Goal: Task Accomplishment & Management: Manage account settings

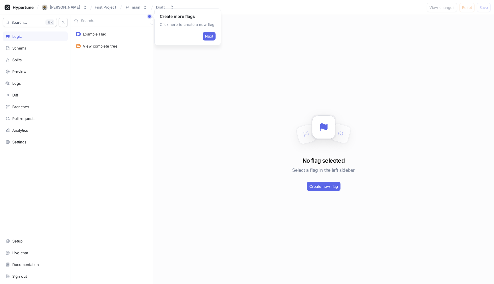
click at [203, 131] on div "No flag selected Select a flag in the left sidebar Create new flag" at bounding box center [323, 149] width 341 height 269
click at [25, 11] on div at bounding box center [19, 7] width 34 height 10
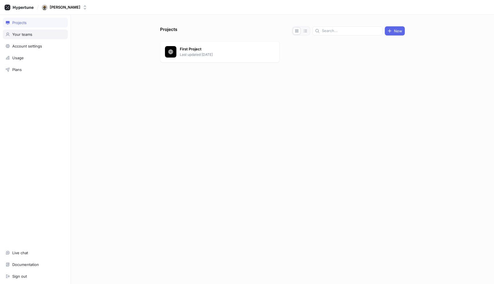
click at [29, 34] on div "Your teams" at bounding box center [22, 34] width 20 height 5
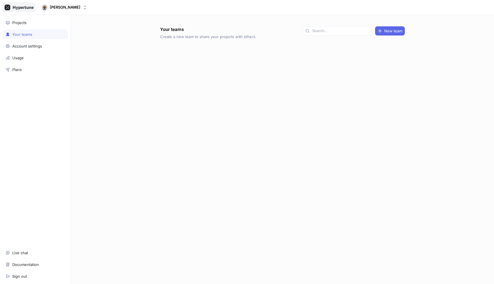
click at [23, 5] on icon at bounding box center [19, 8] width 29 height 6
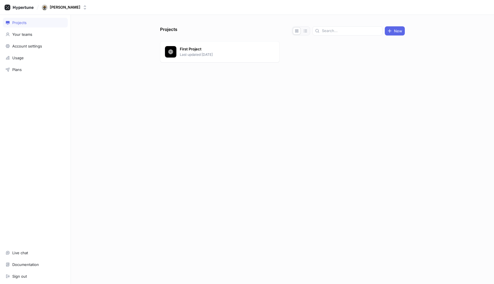
click at [109, 95] on div "Projects New First Project Last updated [DATE]" at bounding box center [282, 149] width 423 height 269
click at [202, 51] on p "First Project" at bounding box center [221, 49] width 83 height 6
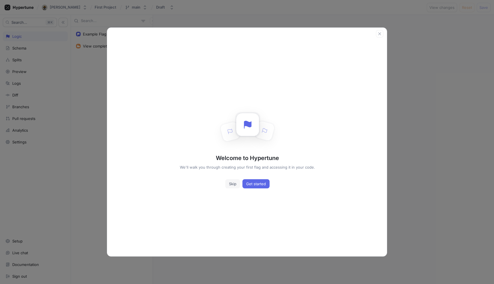
click at [233, 182] on span "Skip" at bounding box center [232, 183] width 7 height 3
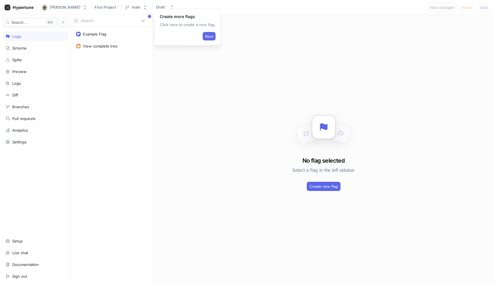
click at [137, 103] on div "Example Flag View complete tree" at bounding box center [112, 155] width 82 height 257
click at [23, 7] on icon at bounding box center [23, 8] width 21 height 4
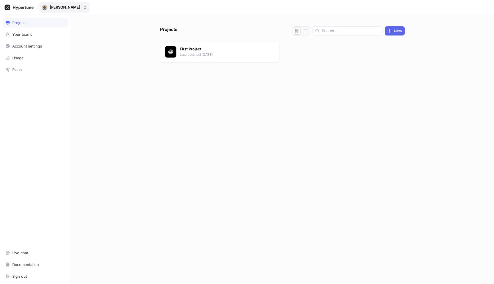
click at [90, 11] on button "[PERSON_NAME]" at bounding box center [64, 7] width 50 height 10
click at [131, 83] on div "Projects New First Project Last updated [DATE]" at bounding box center [282, 149] width 423 height 269
click at [68, 9] on div "[PERSON_NAME]" at bounding box center [65, 7] width 31 height 5
click at [158, 132] on div "Projects New First Project Last updated [DATE]" at bounding box center [282, 154] width 249 height 257
click at [67, 9] on div "[PERSON_NAME]" at bounding box center [65, 7] width 31 height 5
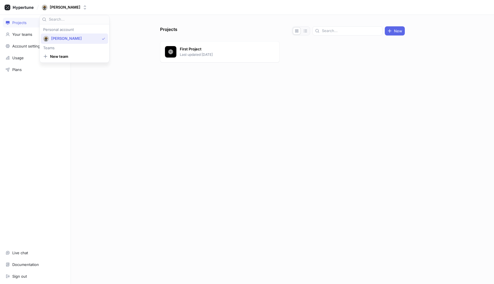
click at [128, 127] on div "Projects New First Project Last updated [DATE]" at bounding box center [282, 149] width 423 height 269
click at [23, 278] on div "Sign out" at bounding box center [19, 276] width 15 height 5
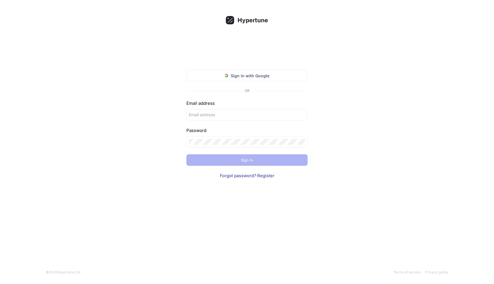
click at [122, 144] on div "Sign in with Google OR Email address Password Sign In Forgot password? · Regist…" at bounding box center [247, 142] width 494 height 284
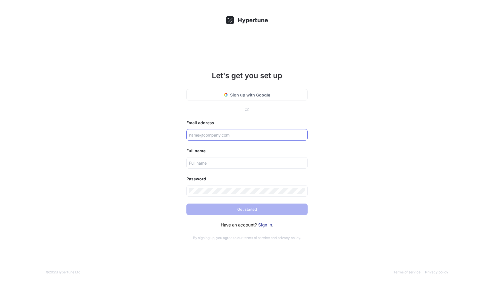
click at [237, 133] on input "text" at bounding box center [247, 135] width 116 height 6
click at [268, 227] on link "Sign in" at bounding box center [265, 224] width 14 height 5
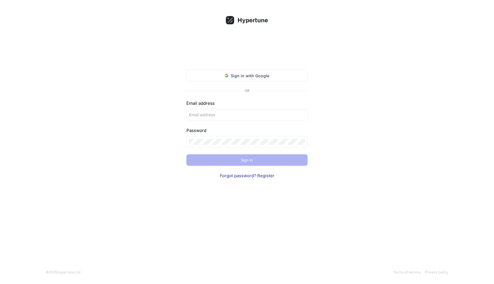
click at [340, 167] on div "Sign in with Google OR Email address Password Sign In Forgot password? · Regist…" at bounding box center [247, 142] width 494 height 284
click at [370, 134] on div "Sign in with Google OR Email address Password Sign In Forgot password? · Regist…" at bounding box center [247, 142] width 494 height 284
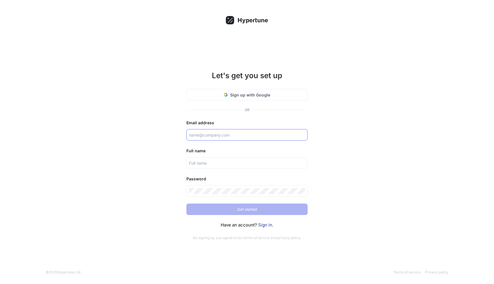
click at [225, 134] on input "text" at bounding box center [247, 135] width 116 height 6
click at [263, 225] on link "Sign in" at bounding box center [265, 224] width 14 height 5
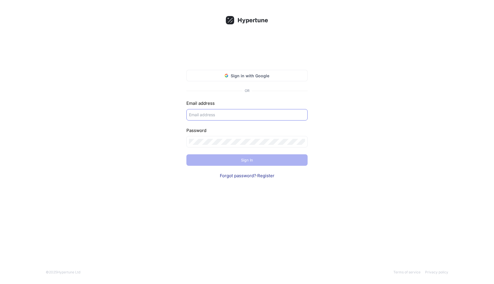
click at [223, 114] on input "text" at bounding box center [247, 115] width 116 height 6
type input "matthew@seedify.fund"
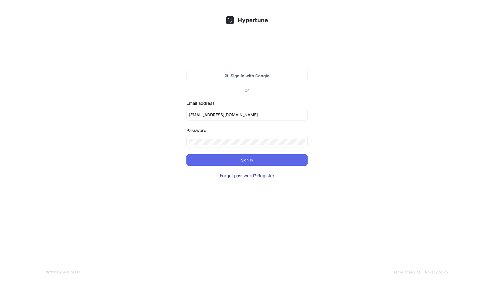
click at [256, 166] on form "Email address matthew@seedify.fund Password Sign In Forgot password? · Register" at bounding box center [246, 139] width 121 height 79
click at [255, 165] on button "Sign In" at bounding box center [246, 159] width 121 height 11
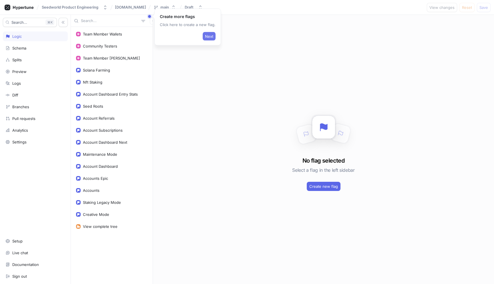
click at [210, 37] on span "Next" at bounding box center [209, 36] width 8 height 3
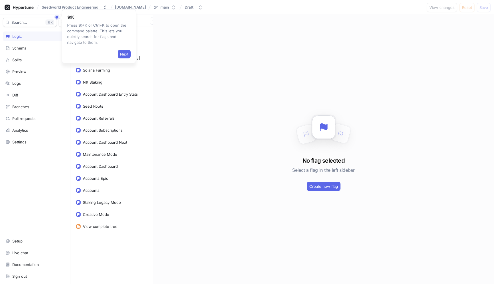
click at [231, 79] on div "No flag selected Select a flag in the left sidebar Create new flag" at bounding box center [323, 149] width 341 height 269
click at [192, 53] on div "No flag selected Select a flag in the left sidebar Create new flag" at bounding box center [323, 149] width 341 height 269
click at [192, 50] on div "No flag selected Select a flag in the left sidebar Create new flag" at bounding box center [323, 149] width 341 height 269
click at [125, 53] on span "Next" at bounding box center [124, 53] width 8 height 3
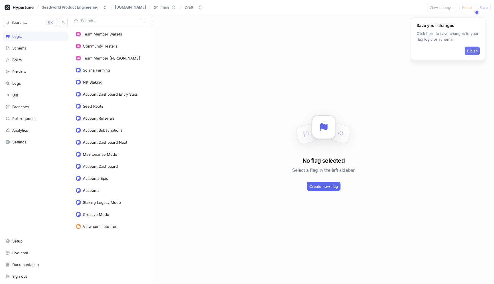
click at [473, 53] on button "Finish" at bounding box center [472, 51] width 15 height 9
click at [101, 36] on div "Team Member Wallets" at bounding box center [102, 34] width 39 height 5
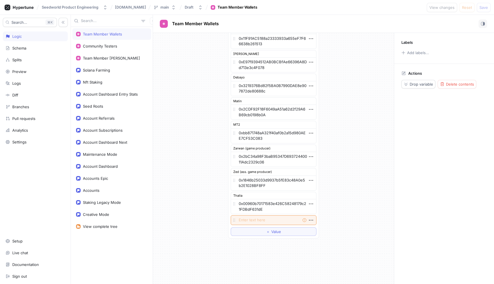
scroll to position [290, 0]
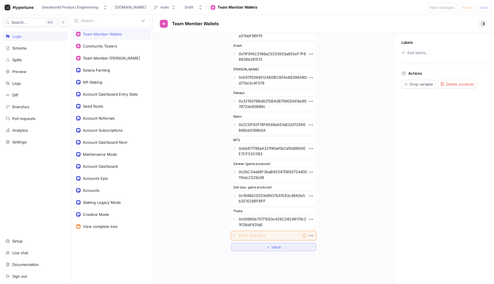
click at [273, 248] on span "Value" at bounding box center [276, 246] width 10 height 3
click at [264, 250] on textarea at bounding box center [274, 246] width 86 height 10
type textarea "x"
type textarea "0x0a482B56c94d86D7CC61A7d6Fbc6771bD4ad528E"
click at [348, 223] on div "List MT 0x13d01081Ab66A062A7203e111131Db468B8dCd75 Ma1 0x213aCfaDd4455158fBC958…" at bounding box center [273, 9] width 241 height 532
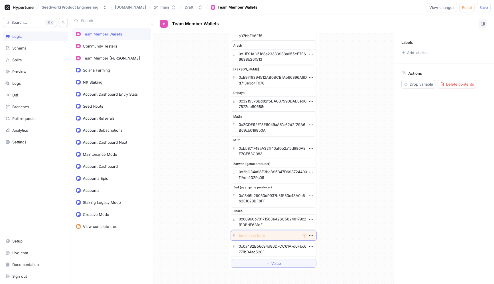
click at [279, 237] on textarea at bounding box center [274, 236] width 86 height 10
paste textarea "0x0a482B56c94d86D7CC61A7d6Fbc6771bD4ad528E"
type textarea "x"
type textarea "0x0a482B56c94d86D7CC61A7d6Fbc6771bD4ad528E"
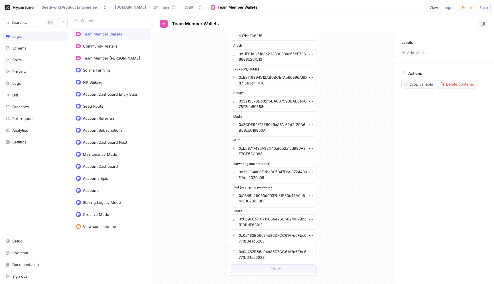
click at [312, 251] on icon "button" at bounding box center [311, 252] width 6 height 6
click at [327, 215] on p "Delete" at bounding box center [322, 215] width 11 height 6
type textarea "x"
click at [311, 237] on icon "button" at bounding box center [311, 235] width 6 height 6
click at [325, 257] on p "Add note" at bounding box center [325, 256] width 16 height 6
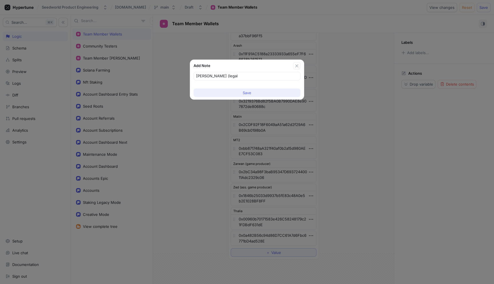
type input "Jonathan (legal)"
click at [249, 94] on span "Save" at bounding box center [247, 92] width 9 height 3
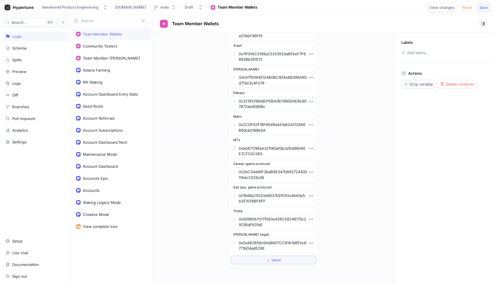
click at [485, 7] on span "Save" at bounding box center [484, 7] width 9 height 3
type textarea "x"
